Goal: Task Accomplishment & Management: Use online tool/utility

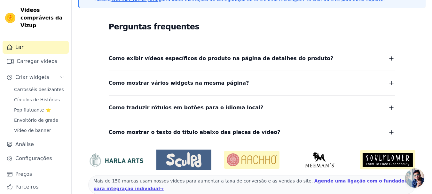
scroll to position [118, 0]
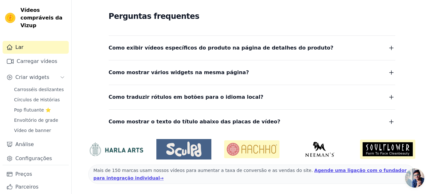
click at [414, 178] on span "Bate-papo aberto" at bounding box center [414, 178] width 19 height 19
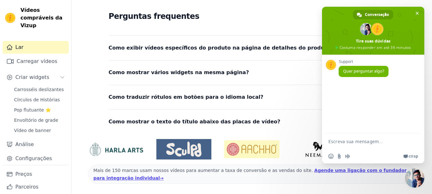
click at [350, 138] on textarea "Escreva sua mensagem..." at bounding box center [366, 141] width 77 height 16
type textarea "Boa tarde, tudo bem?"
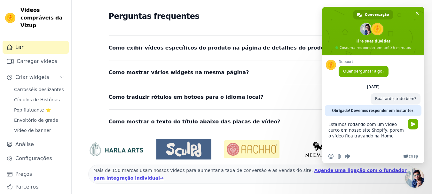
click at [394, 137] on textarea "Estamos rodando com um vídeo curto em nosso site Shopify, porem o vídeo fica tr…" at bounding box center [366, 132] width 77 height 33
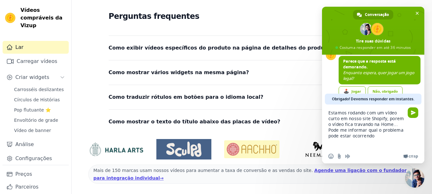
type textarea "Estamos rodando com um vídeo curto em nosso site Shopify, porem o vídeo fica tr…"
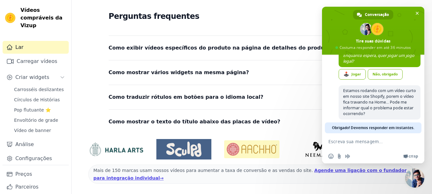
scroll to position [38, 0]
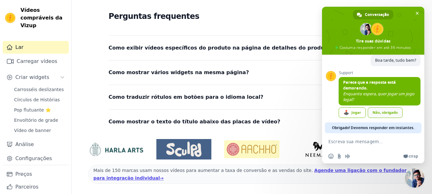
click at [386, 113] on link "Não, obrigado" at bounding box center [385, 112] width 35 height 11
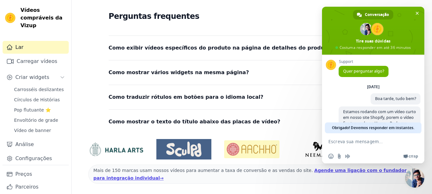
scroll to position [25, 0]
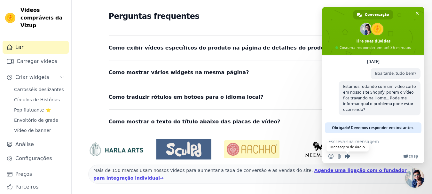
click at [347, 157] on span "Mensagem de áudio" at bounding box center [347, 156] width 5 height 5
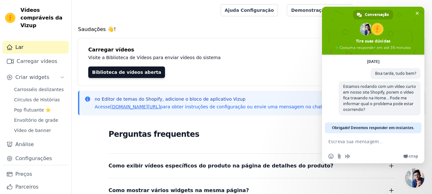
click at [344, 144] on textarea "Escreva sua mensagem..." at bounding box center [366, 141] width 77 height 16
type textarea "Alguem?"
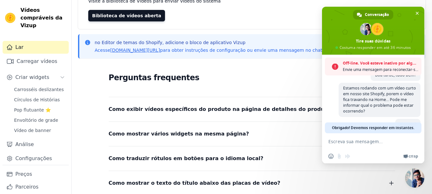
scroll to position [54, 0]
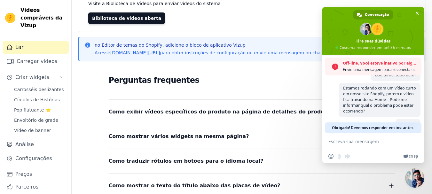
click at [241, 63] on div "Saudações 👋! Carregar vídeos Visite a Biblioteca de Vídeos para enviar vídeos d…" at bounding box center [252, 115] width 360 height 287
click at [415, 13] on span "Bate-papo" at bounding box center [417, 13] width 7 height 7
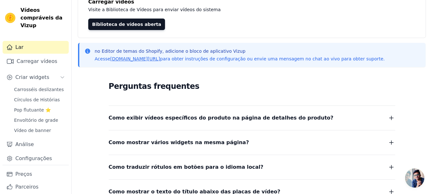
scroll to position [0, 0]
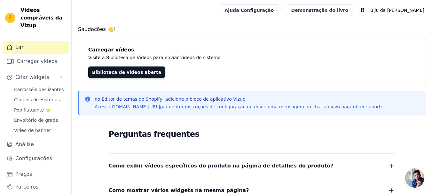
click at [414, 175] on span "Bate-papo aberto" at bounding box center [414, 178] width 19 height 19
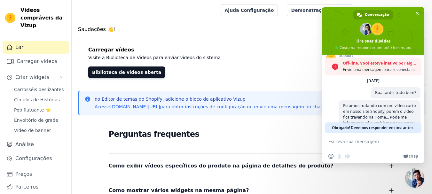
scroll to position [65, 0]
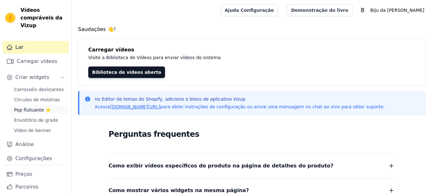
click at [33, 109] on font "Pop flutuante ⭐" at bounding box center [32, 109] width 37 height 5
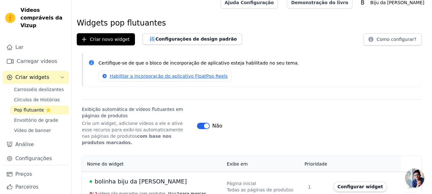
scroll to position [12, 0]
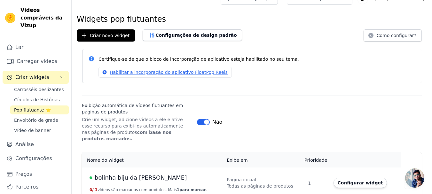
click at [135, 174] on font "bolinha biju da [PERSON_NAME]" at bounding box center [141, 177] width 92 height 7
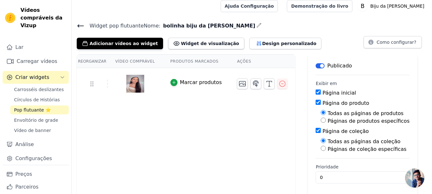
scroll to position [6, 0]
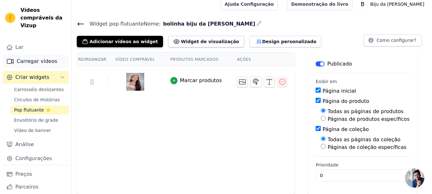
click at [35, 61] on font "Carregar vídeos" at bounding box center [37, 61] width 41 height 6
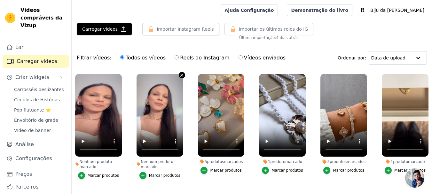
click at [181, 74] on icon "button" at bounding box center [181, 75] width 5 height 5
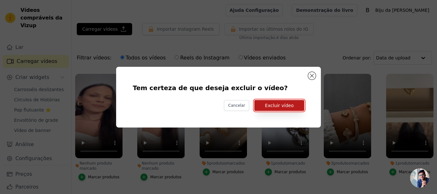
click at [269, 104] on font "Excluir vídeo" at bounding box center [279, 105] width 29 height 5
